Goal: Transaction & Acquisition: Purchase product/service

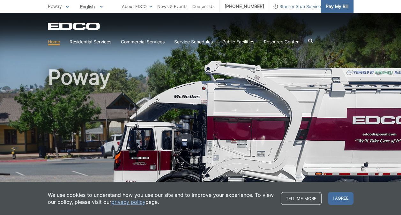
click at [334, 7] on span "Pay My Bill" at bounding box center [336, 6] width 23 height 7
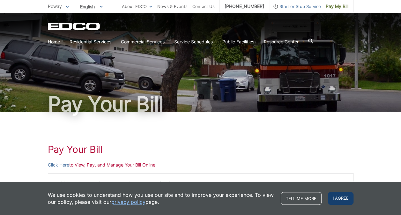
click at [333, 201] on span "I agree" at bounding box center [340, 198] width 25 height 13
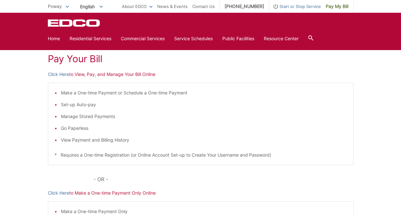
scroll to position [87, 0]
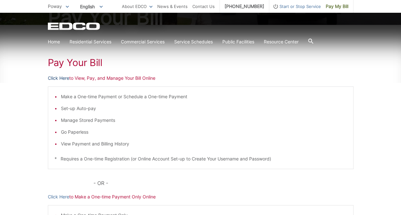
click at [64, 77] on link "Click Here" at bounding box center [58, 78] width 21 height 7
